Goal: Information Seeking & Learning: Find specific fact

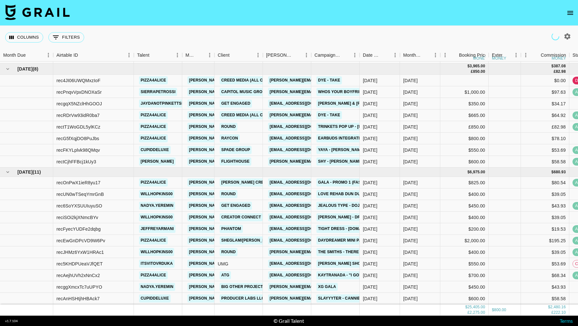
scroll to position [143, 0]
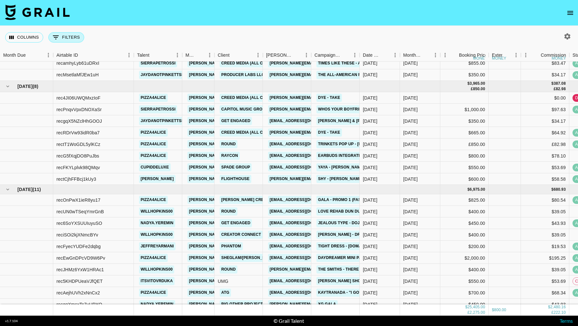
click at [77, 37] on button "0 Filters" at bounding box center [66, 37] width 36 height 10
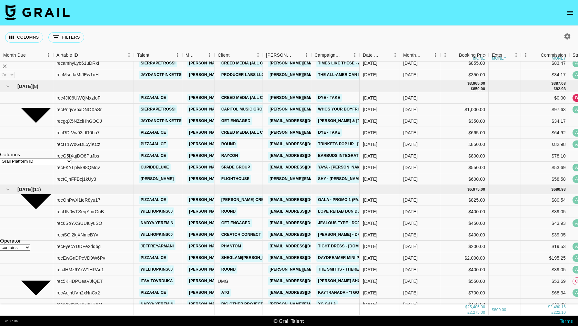
click at [561, 39] on div at bounding box center [566, 36] width 14 height 11
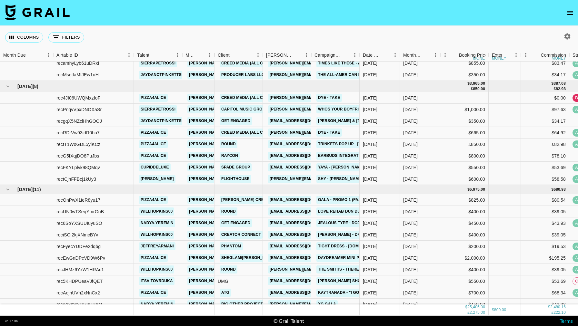
click at [566, 38] on icon "button" at bounding box center [567, 36] width 6 height 6
select select "[DATE]"
type input "[PERSON_NAME][EMAIL_ADDRESS][DOMAIN_NAME]"
select select "[DATE]"
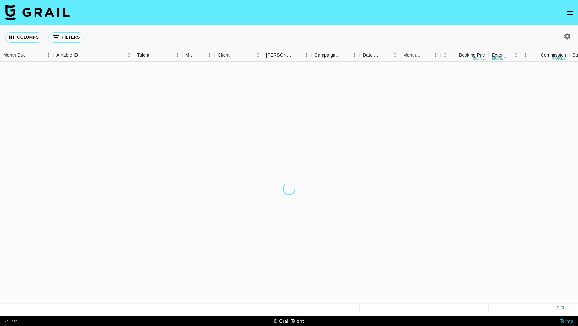
scroll to position [0, 0]
click at [312, 326] on div at bounding box center [289, 326] width 578 height 0
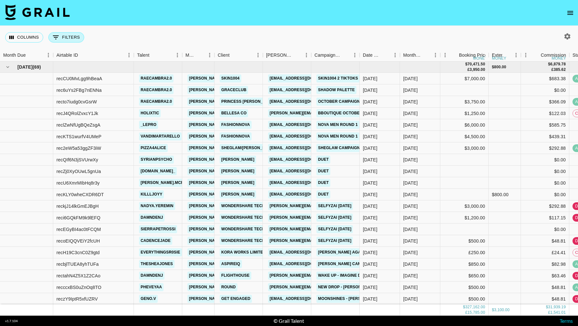
click at [71, 35] on button "0 Filters" at bounding box center [66, 37] width 36 height 10
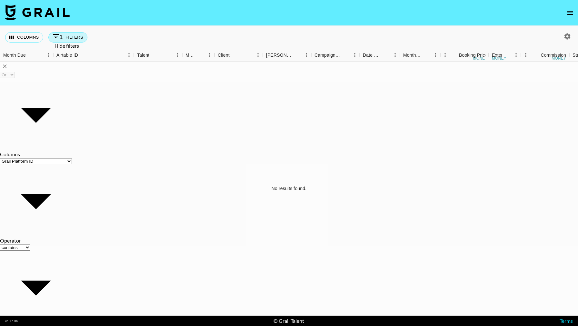
type input "f"
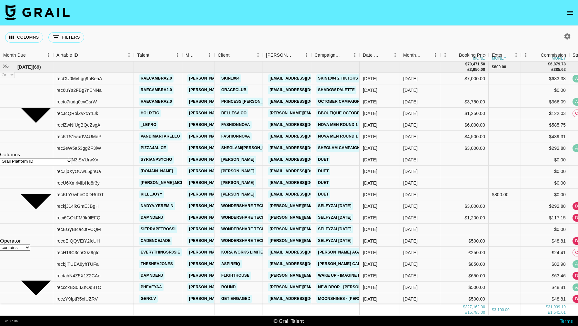
select select "clientId"
select select "is"
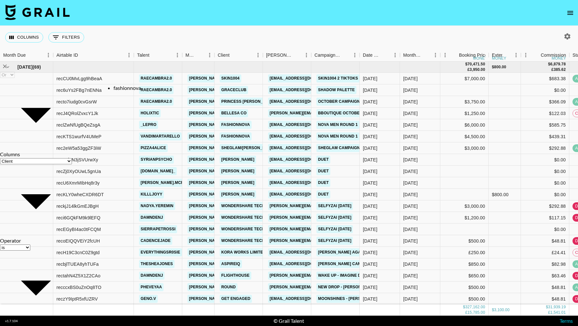
click at [125, 90] on li "fashionnova" at bounding box center [155, 88] width 84 height 6
type input "fashionnova"
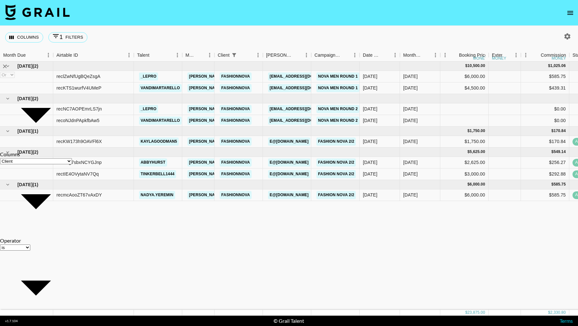
type input "Fashionnova"
click at [320, 32] on div "Columns 1 Filters + Booking" at bounding box center [289, 37] width 578 height 23
click at [458, 195] on div "$6,000.00" at bounding box center [464, 196] width 48 height 12
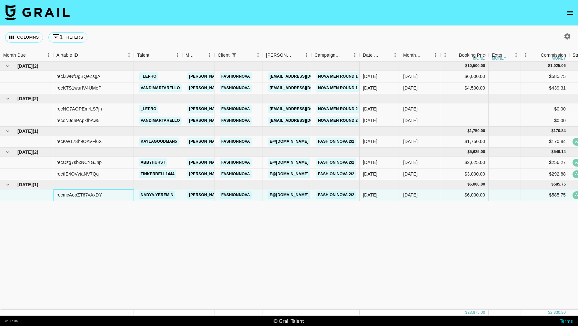
click at [95, 195] on div "recmcAooZT67vAxDY" at bounding box center [78, 195] width 45 height 6
copy div "recmcAooZT67vAxDY"
